Goal: Information Seeking & Learning: Understand process/instructions

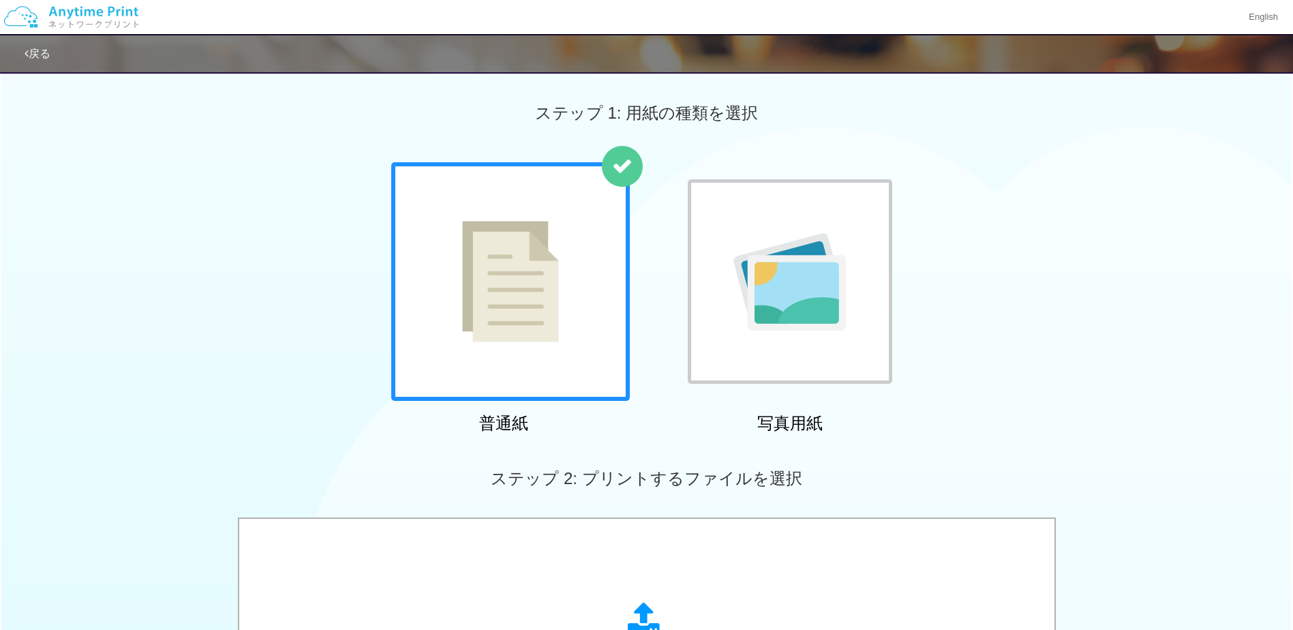
scroll to position [341, 0]
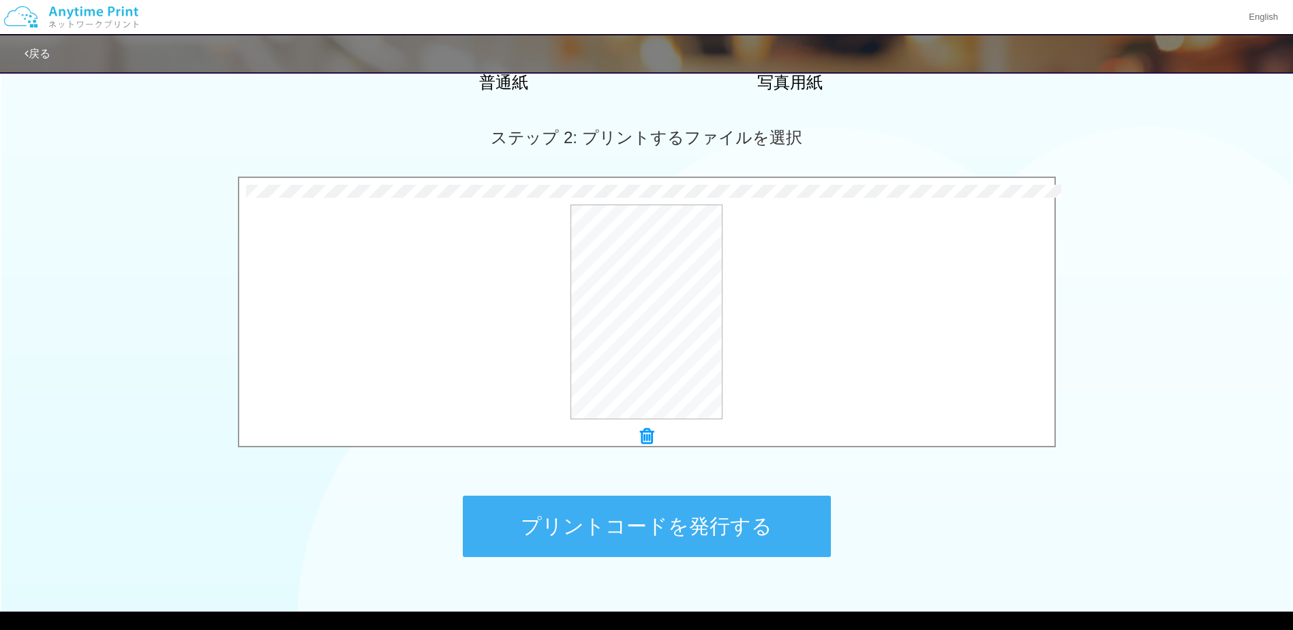
click at [763, 514] on button "プリントコードを発行する" at bounding box center [647, 525] width 368 height 61
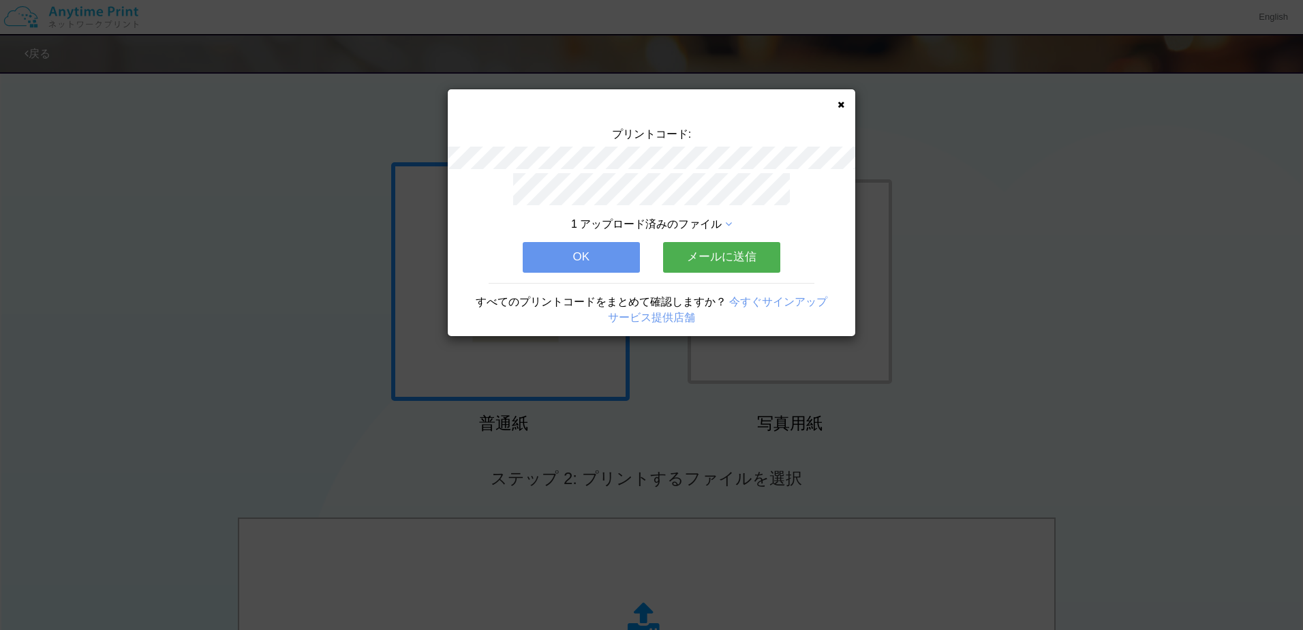
click at [730, 246] on button "メールに送信" at bounding box center [721, 257] width 117 height 30
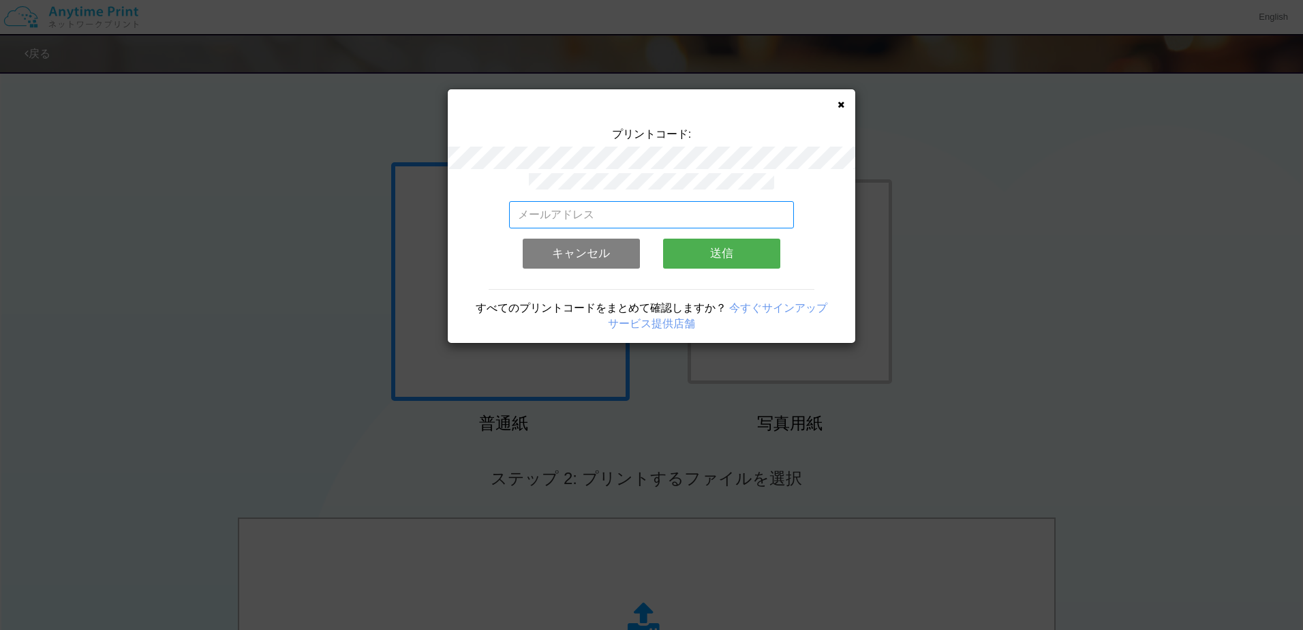
click at [711, 215] on input "email" at bounding box center [652, 214] width 286 height 27
type input "[EMAIL_ADDRESS][DOMAIN_NAME]"
click at [713, 248] on button "送信" at bounding box center [721, 254] width 117 height 30
click at [719, 213] on input "[EMAIL_ADDRESS][DOMAIN_NAME]" at bounding box center [652, 214] width 286 height 27
click at [723, 216] on input "[EMAIL_ADDRESS][DOMAIN_NAME]" at bounding box center [652, 214] width 286 height 27
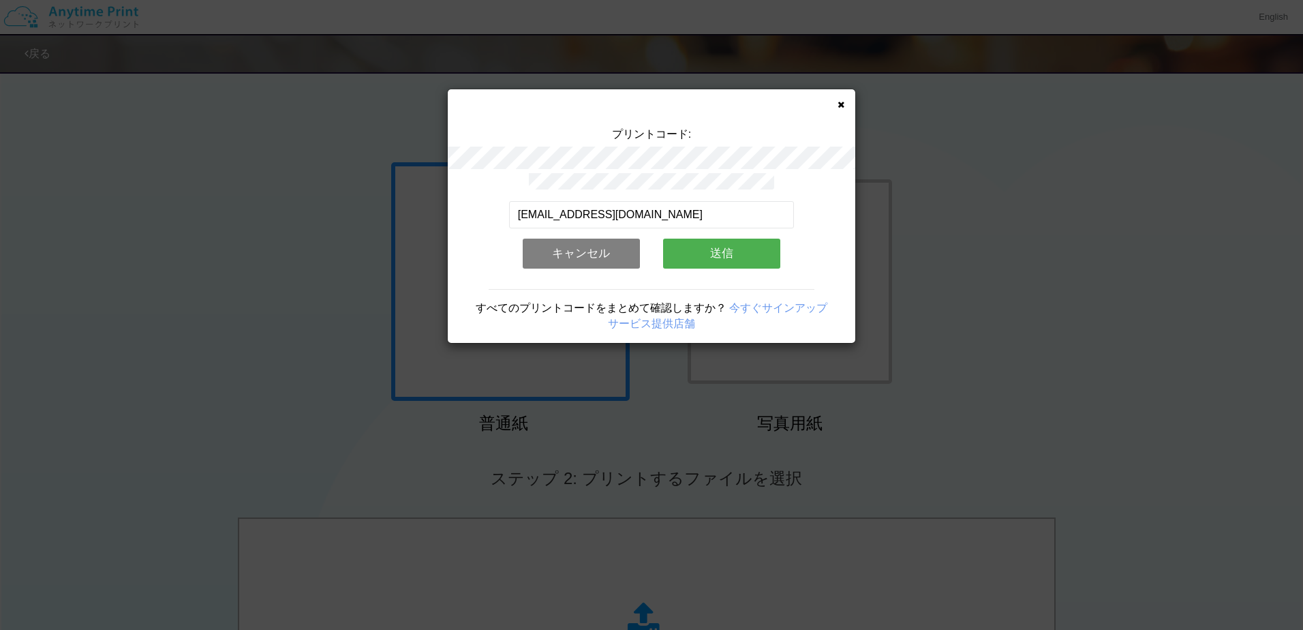
click at [793, 245] on div "[EMAIL_ADDRESS][DOMAIN_NAME] 有効なメールアドレスを入力してください。 このメールアドレスは、すでに別のアカウントと関連付けられて…" at bounding box center [652, 240] width 286 height 78
click at [738, 245] on button "送信" at bounding box center [721, 254] width 117 height 30
click at [711, 247] on button "送信" at bounding box center [721, 254] width 117 height 30
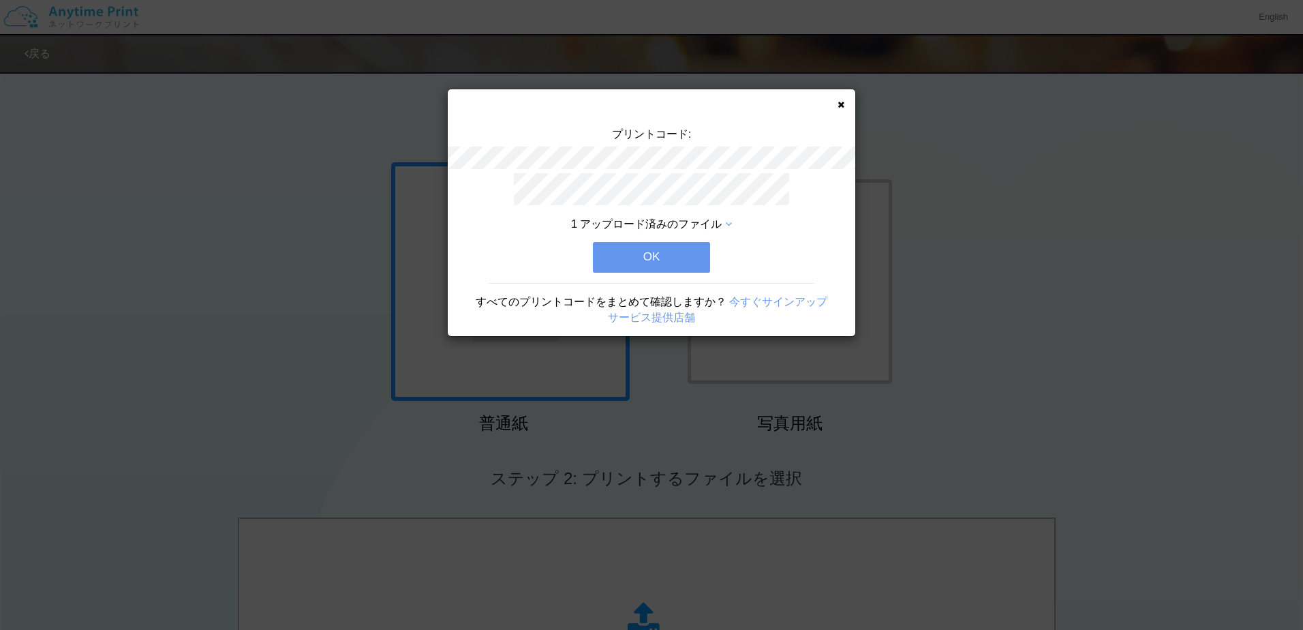
click at [693, 256] on button "OK" at bounding box center [651, 257] width 117 height 30
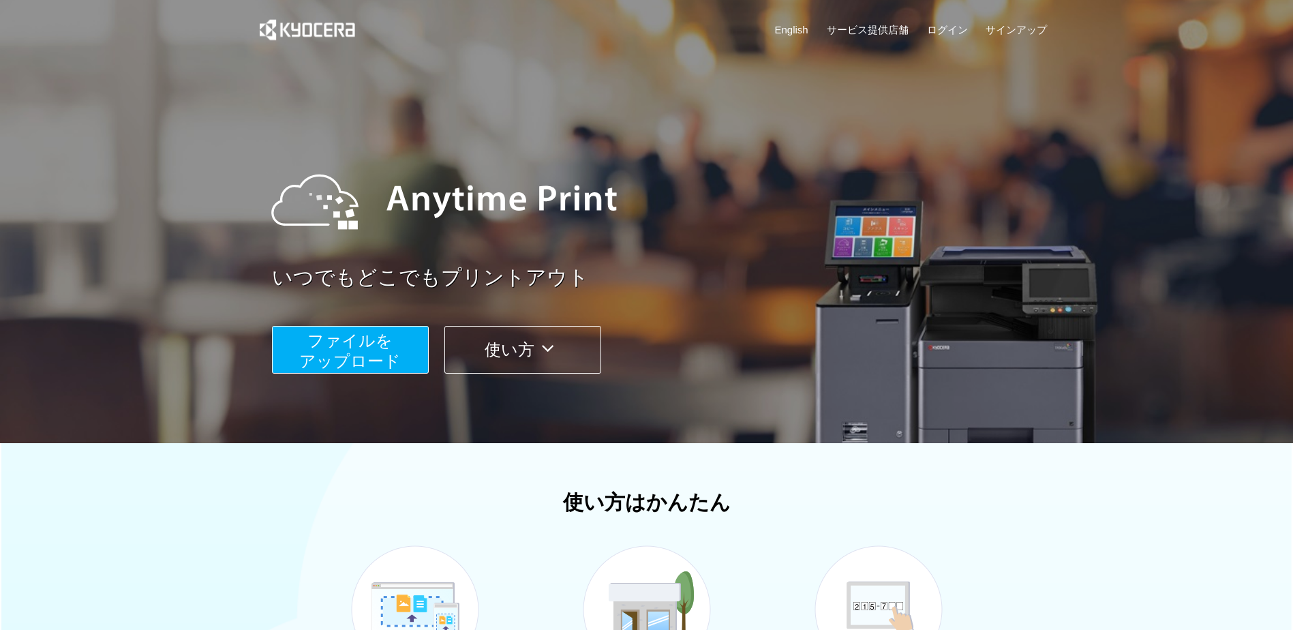
click at [533, 375] on div "いつでもどこでもプリントアウト ファイルを ​​アップロード 使い方" at bounding box center [647, 257] width 818 height 382
click at [530, 360] on button "使い方" at bounding box center [522, 350] width 157 height 48
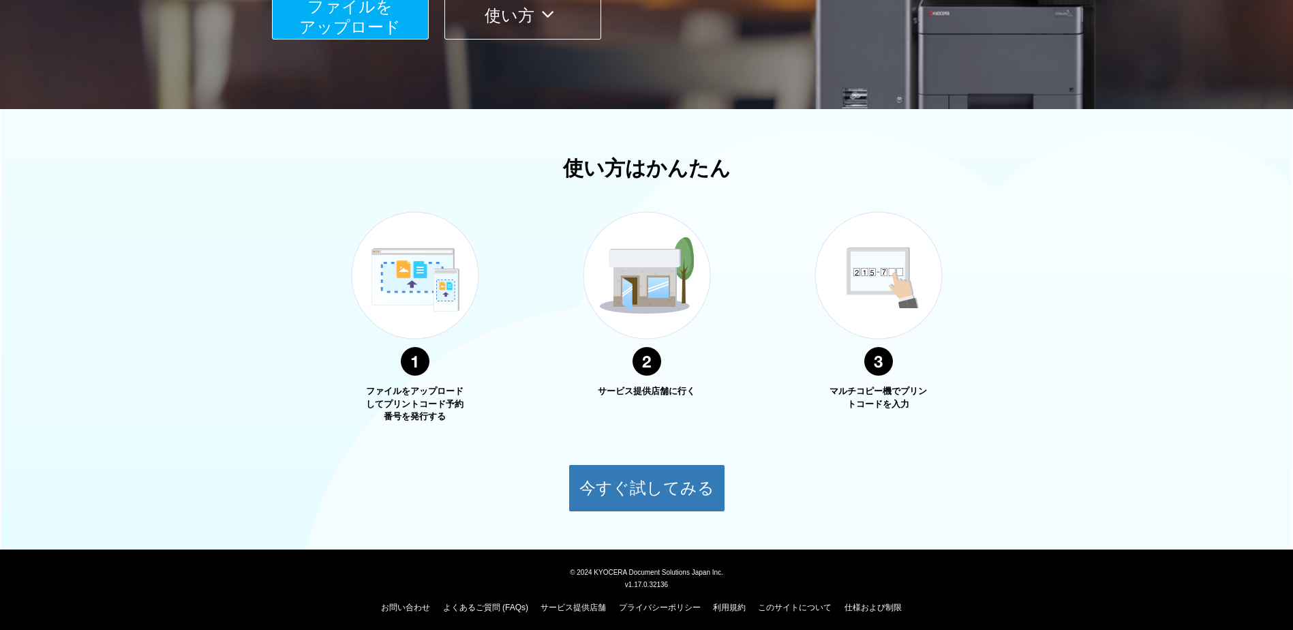
scroll to position [339, 0]
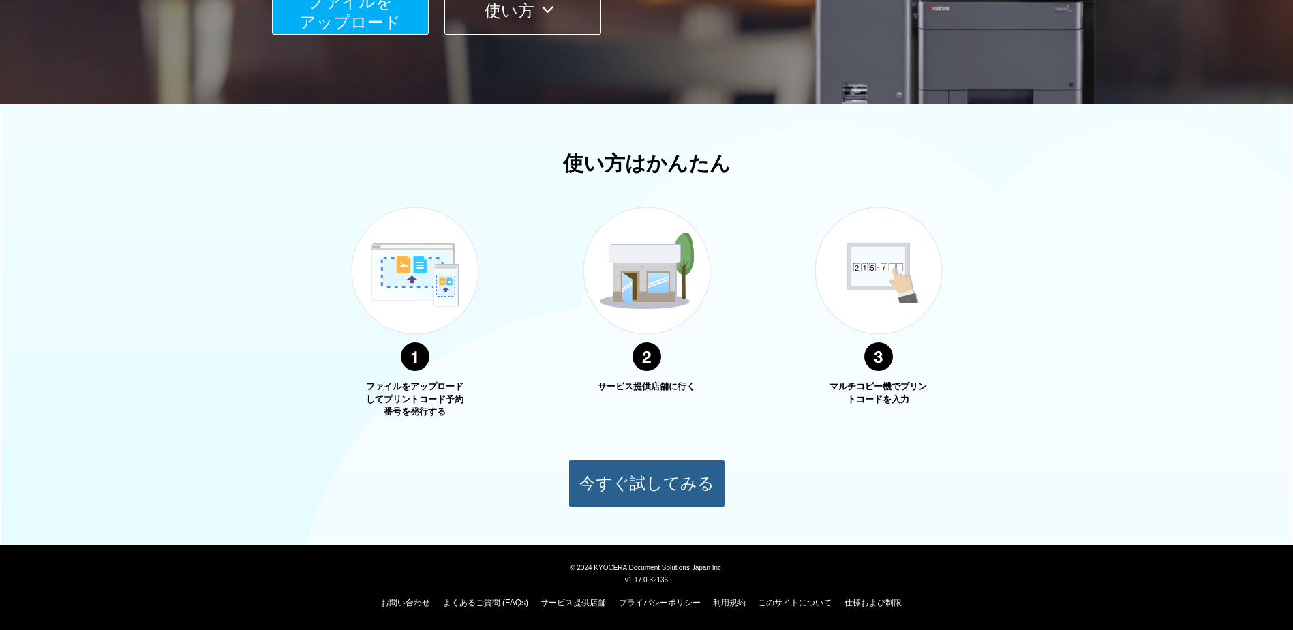
click at [641, 472] on button "今すぐ試してみる" at bounding box center [646, 483] width 157 height 48
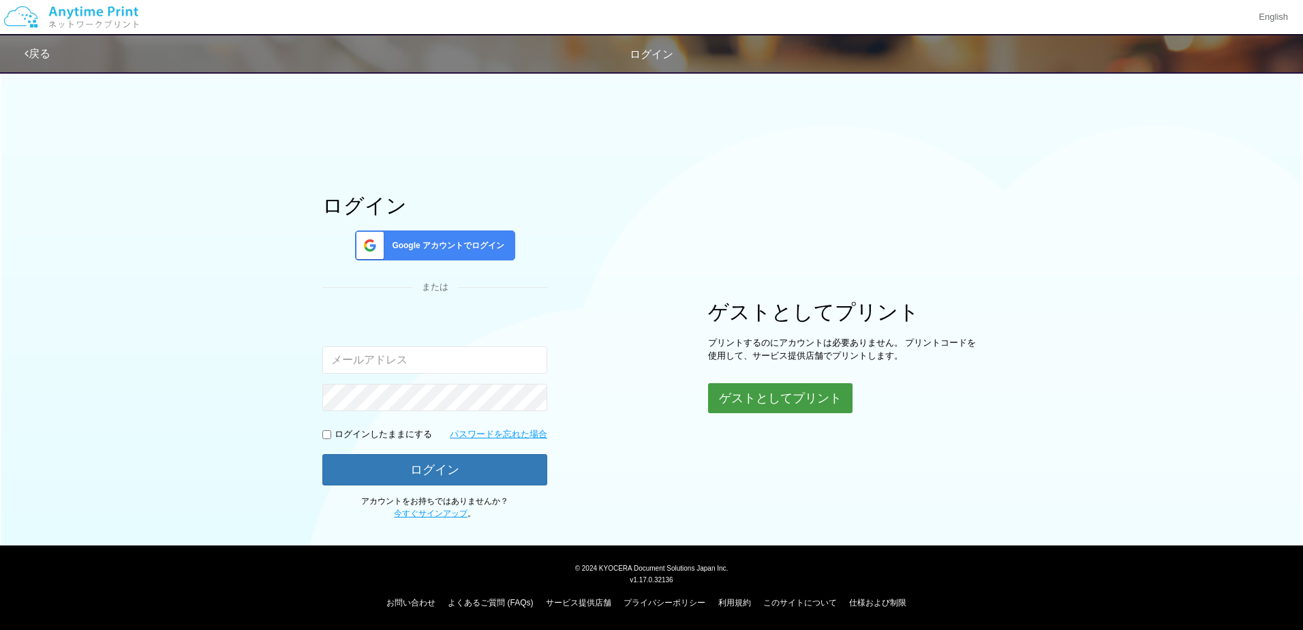
click at [752, 384] on button "ゲストとしてプリント" at bounding box center [780, 398] width 144 height 30
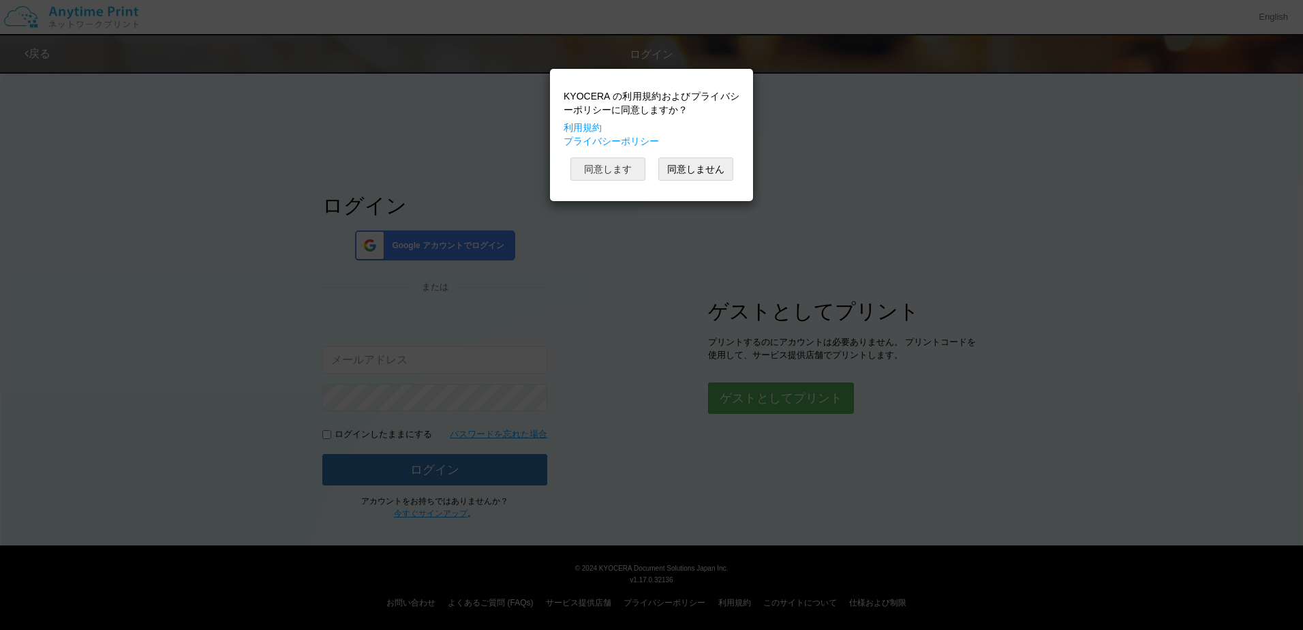
click at [613, 172] on button "同意します" at bounding box center [607, 168] width 75 height 23
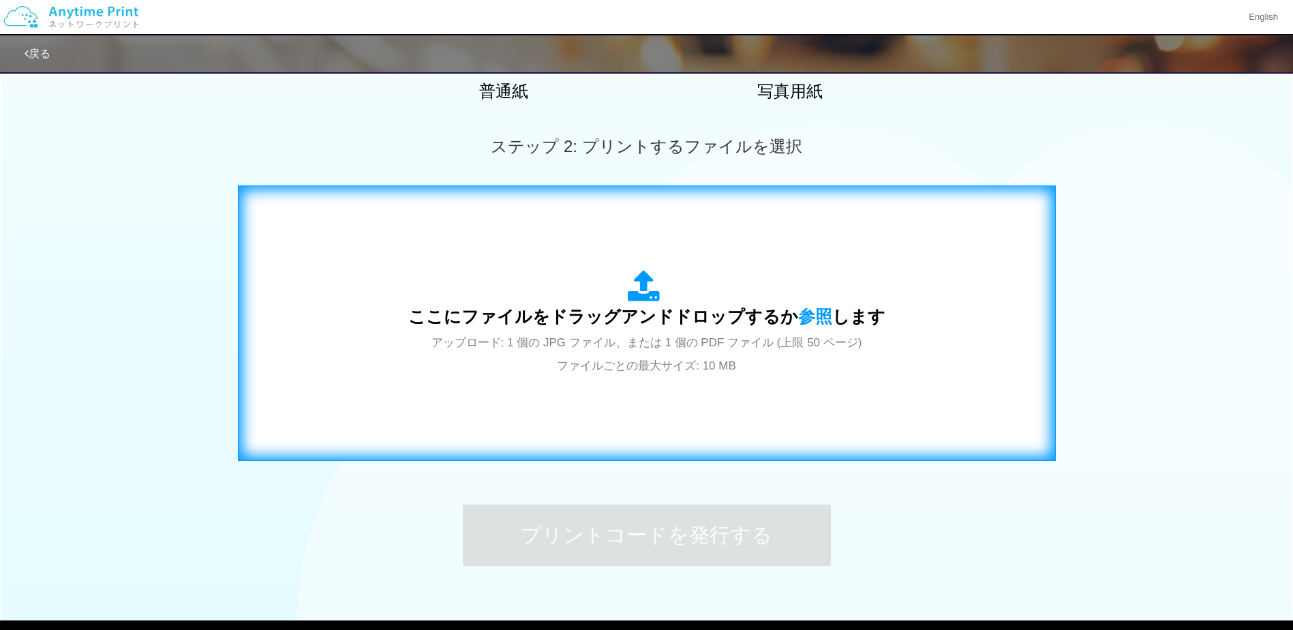
scroll to position [407, 0]
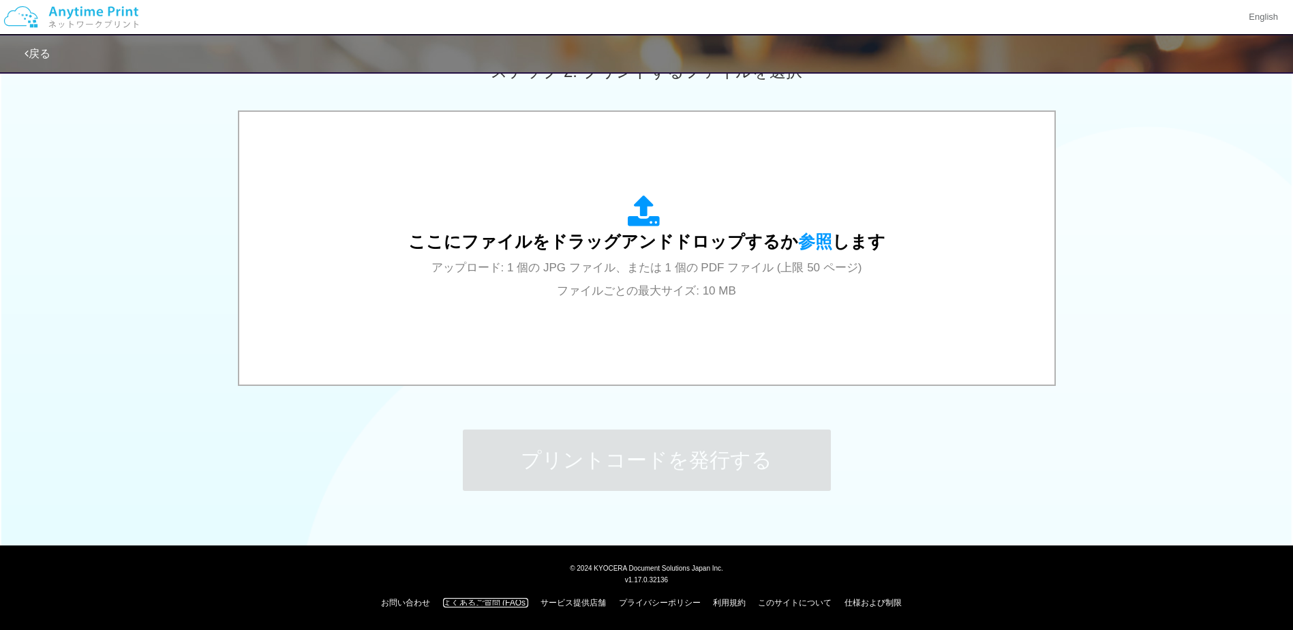
click at [499, 605] on link "よくあるご質問 (FAQs)" at bounding box center [485, 603] width 85 height 10
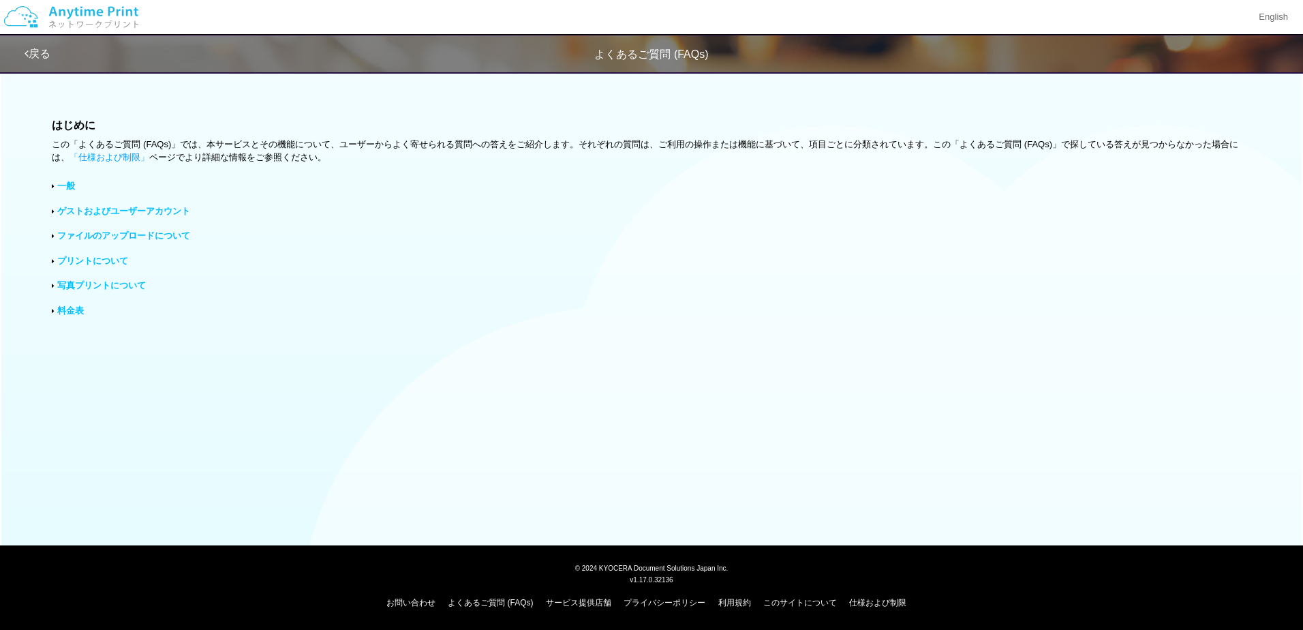
click at [64, 185] on link "一般" at bounding box center [66, 186] width 18 height 10
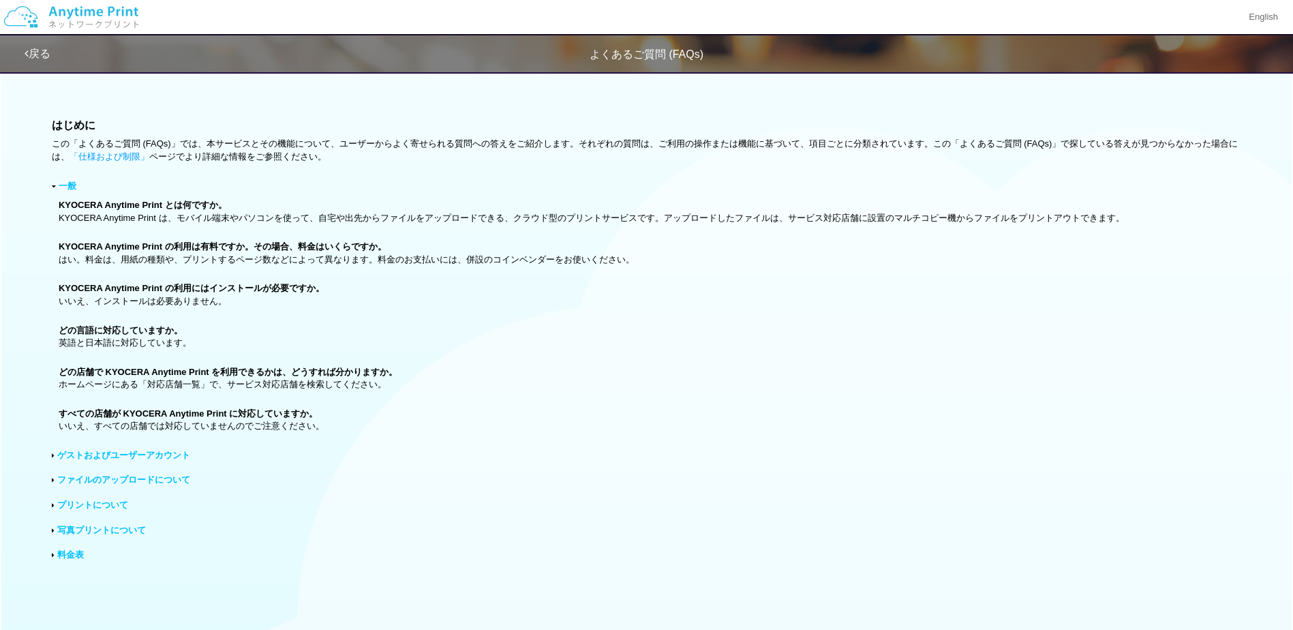
click at [72, 557] on link "料金表" at bounding box center [70, 554] width 27 height 10
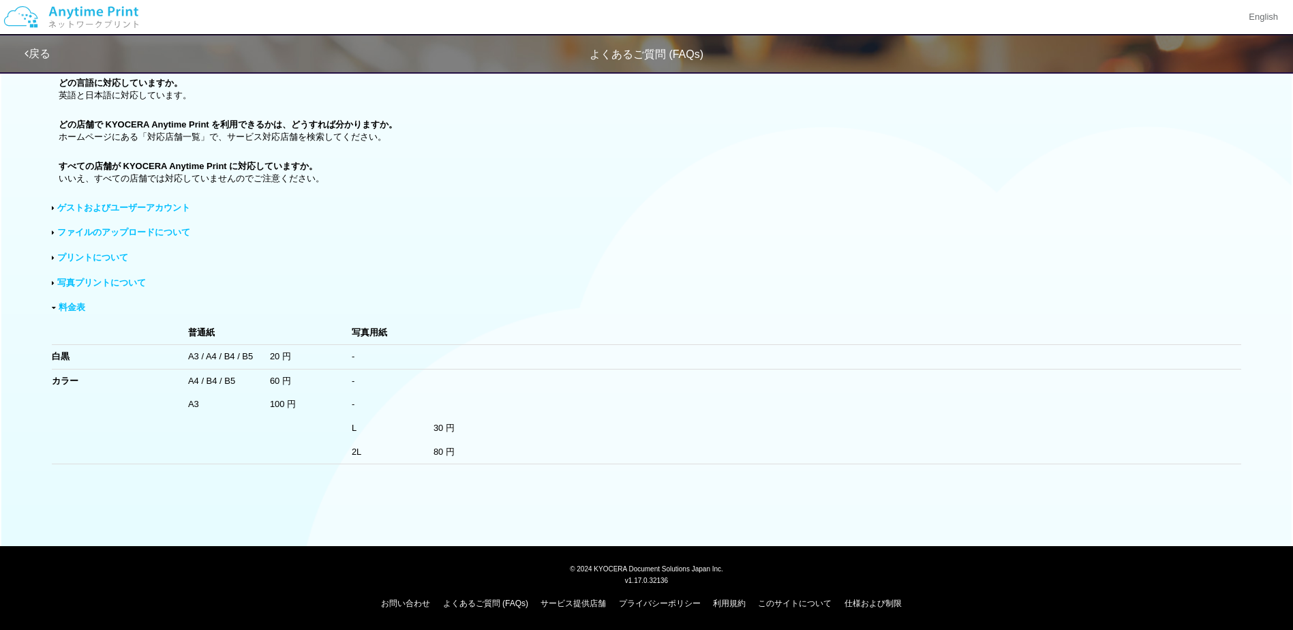
scroll to position [248, 0]
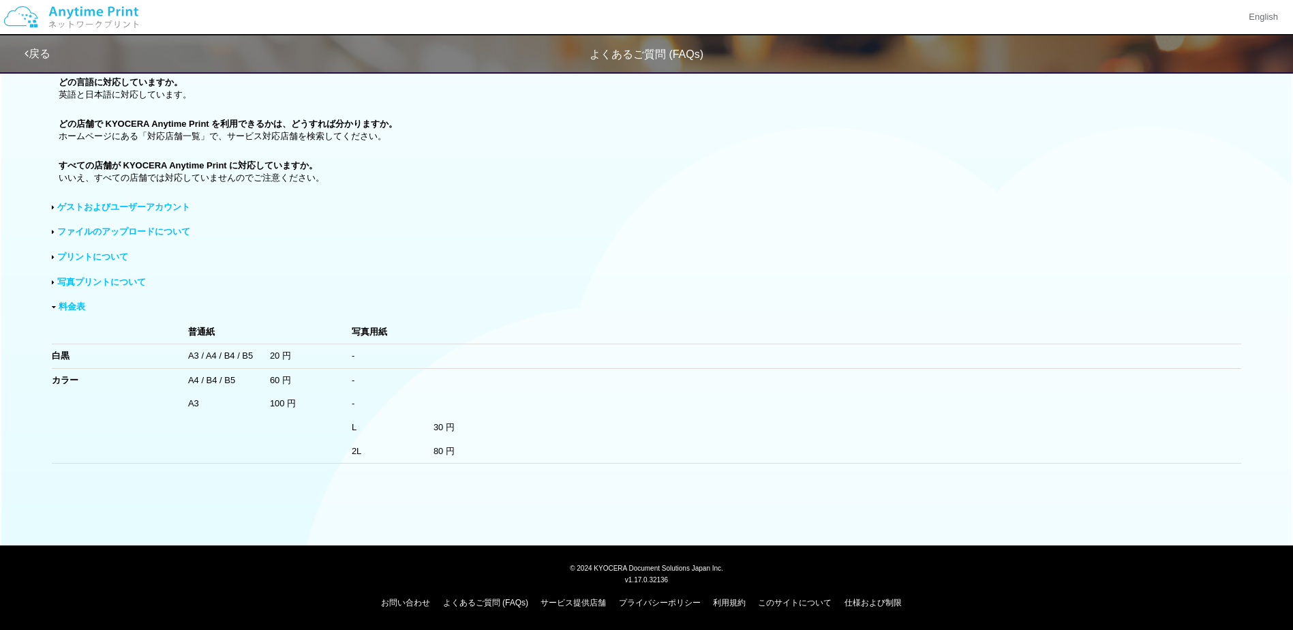
click at [111, 254] on link "プリントについて" at bounding box center [92, 256] width 71 height 10
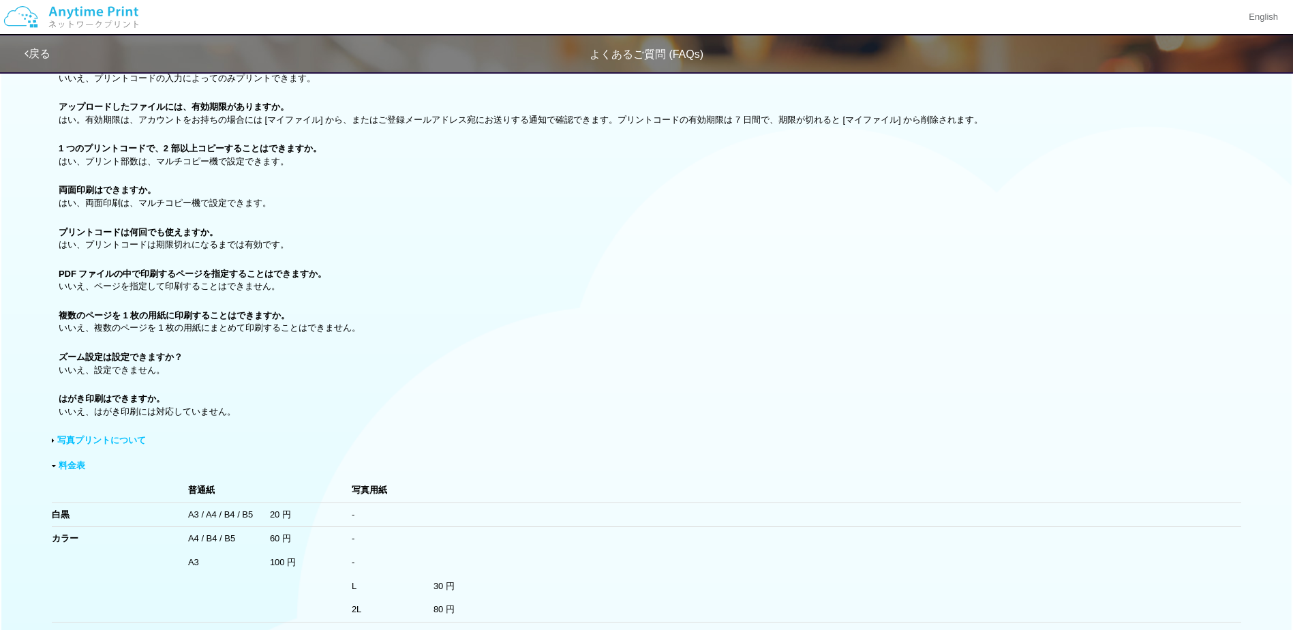
scroll to position [316, 0]
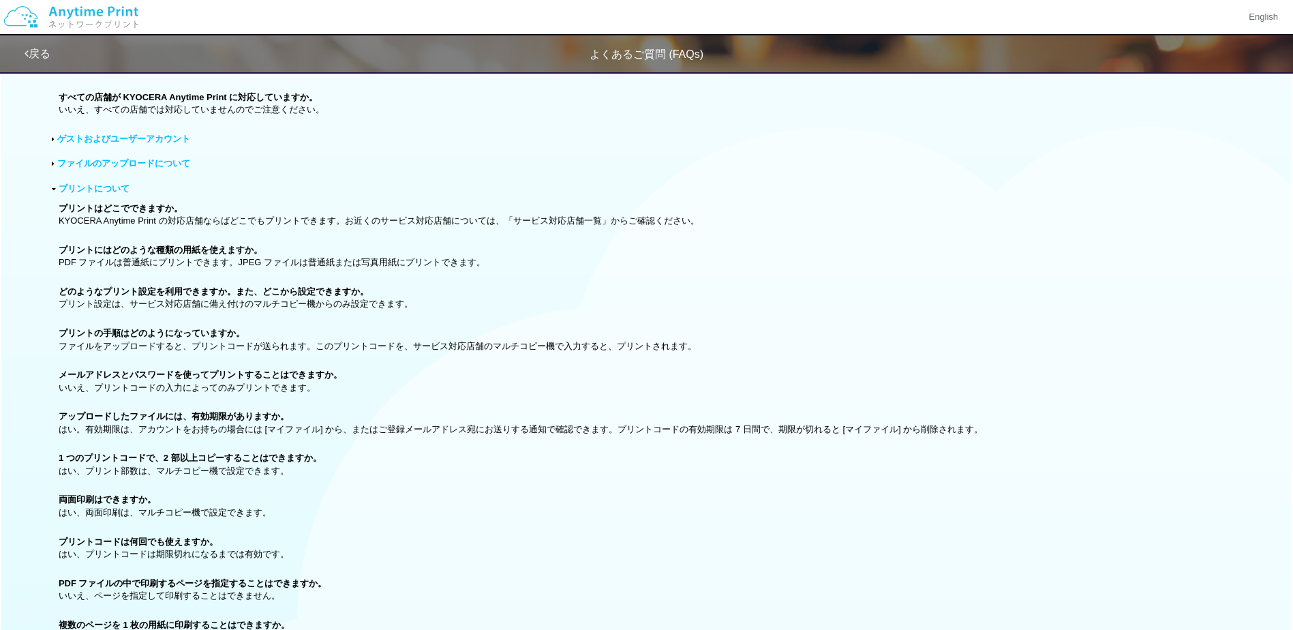
click at [125, 140] on link "ゲストおよびユーザーアカウント" at bounding box center [123, 139] width 133 height 10
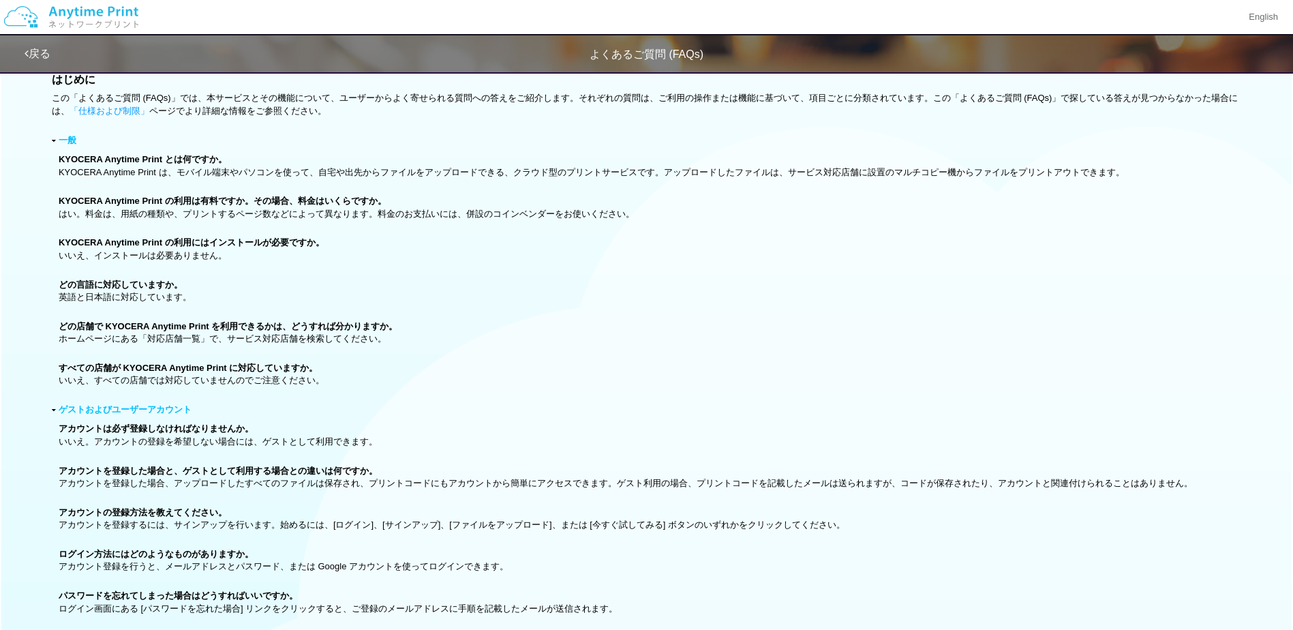
scroll to position [0, 0]
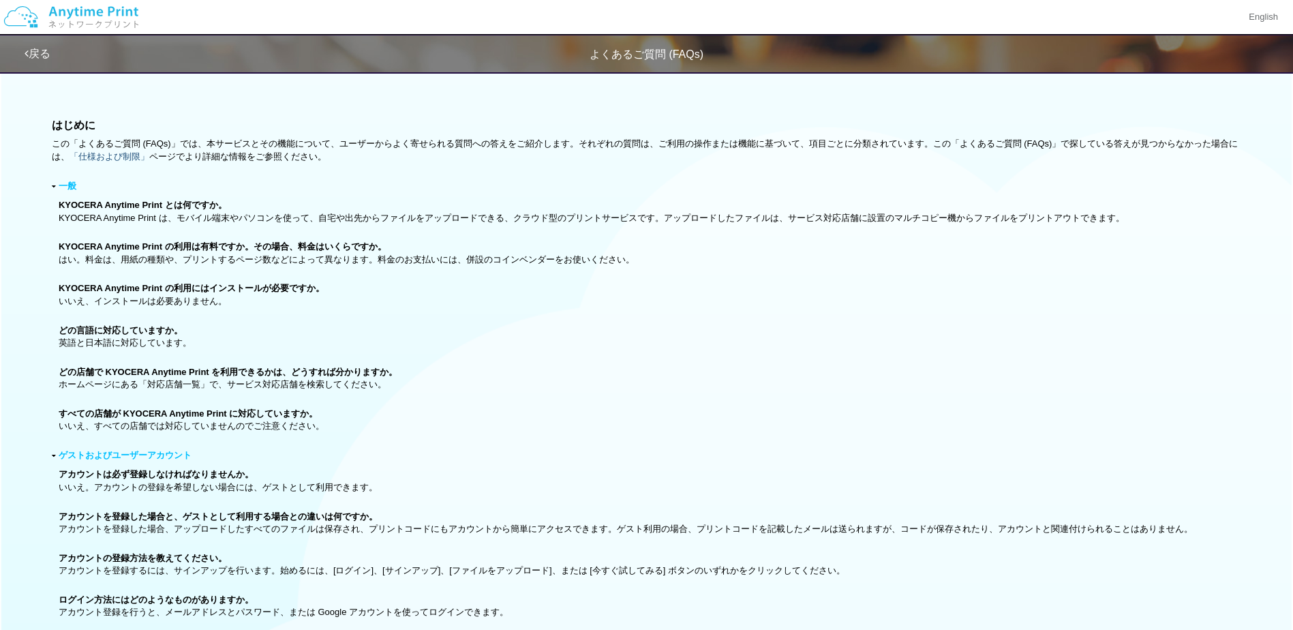
click at [132, 151] on link "「仕様および制限」" at bounding box center [110, 156] width 80 height 10
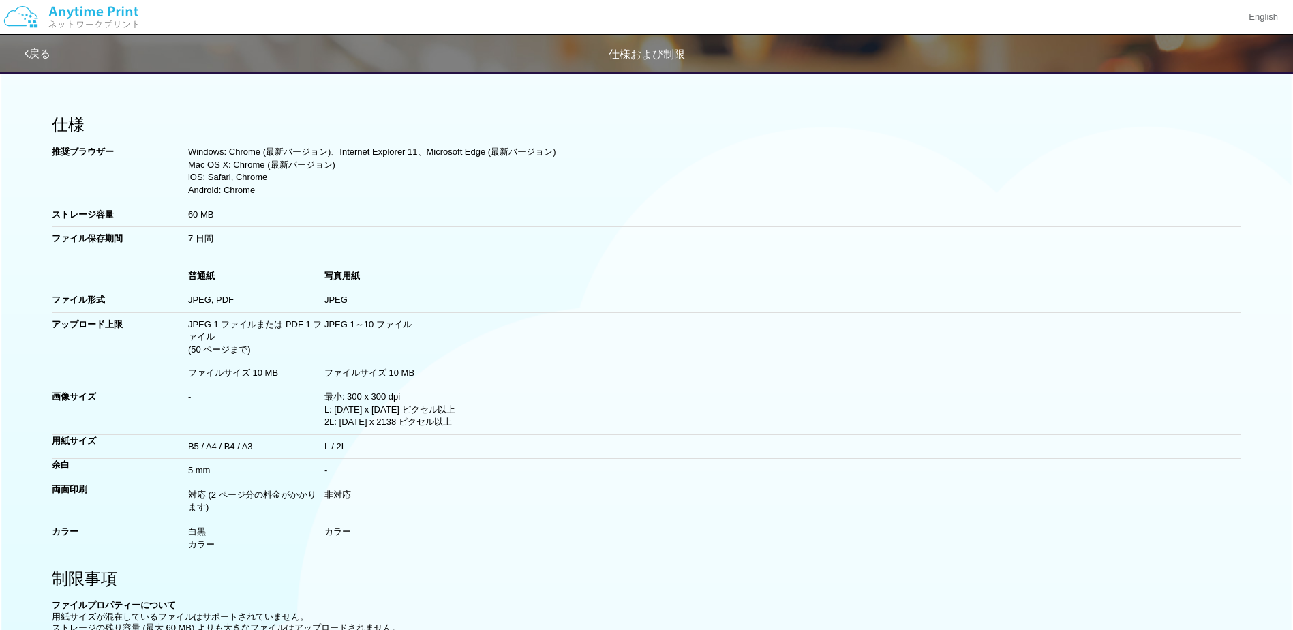
click at [38, 58] on link "戻る" at bounding box center [38, 54] width 26 height 12
